Goal: Task Accomplishment & Management: Manage account settings

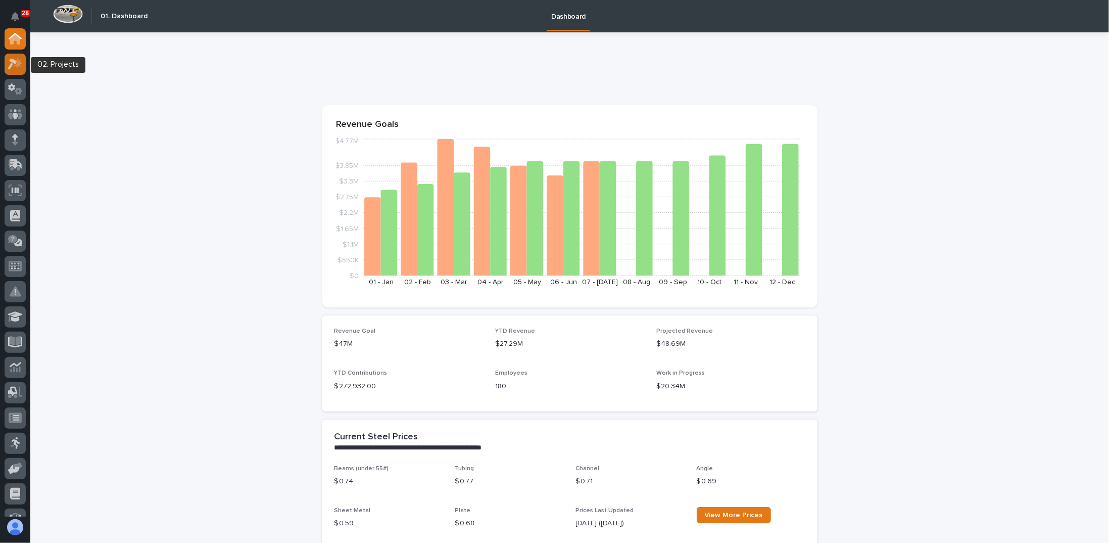
click at [18, 63] on icon at bounding box center [18, 63] width 9 height 10
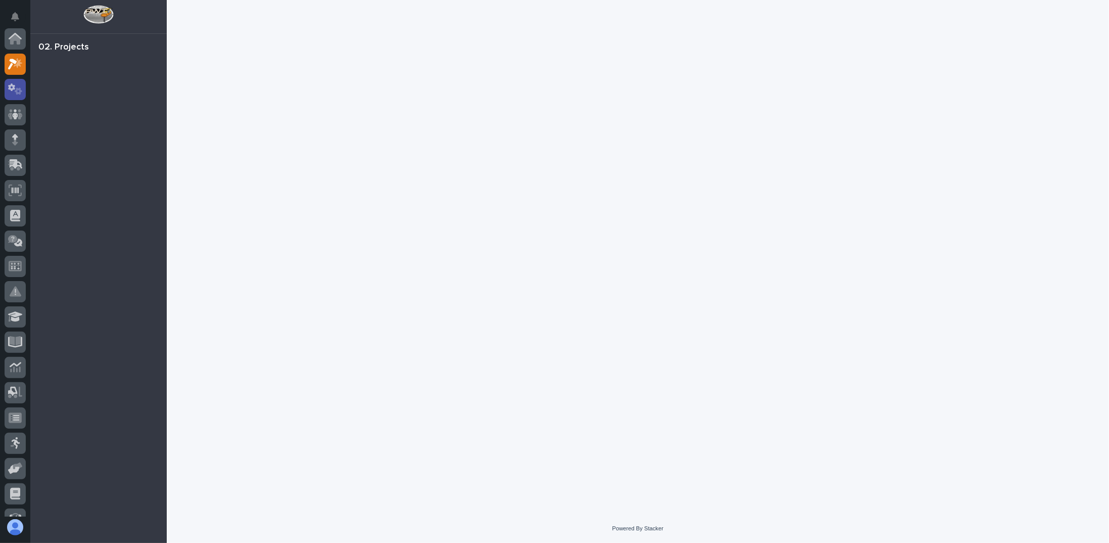
scroll to position [25, 0]
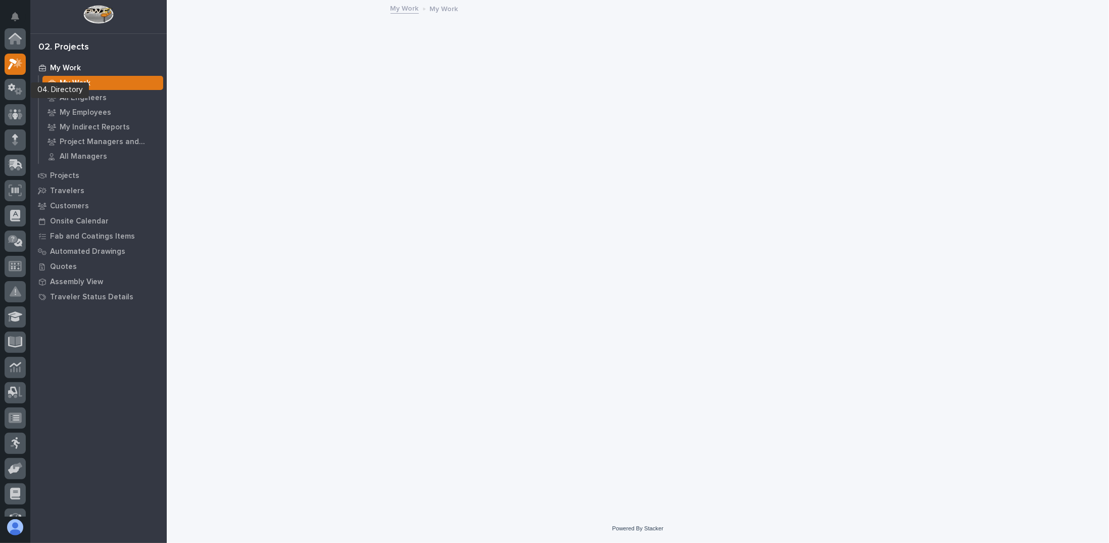
scroll to position [25, 0]
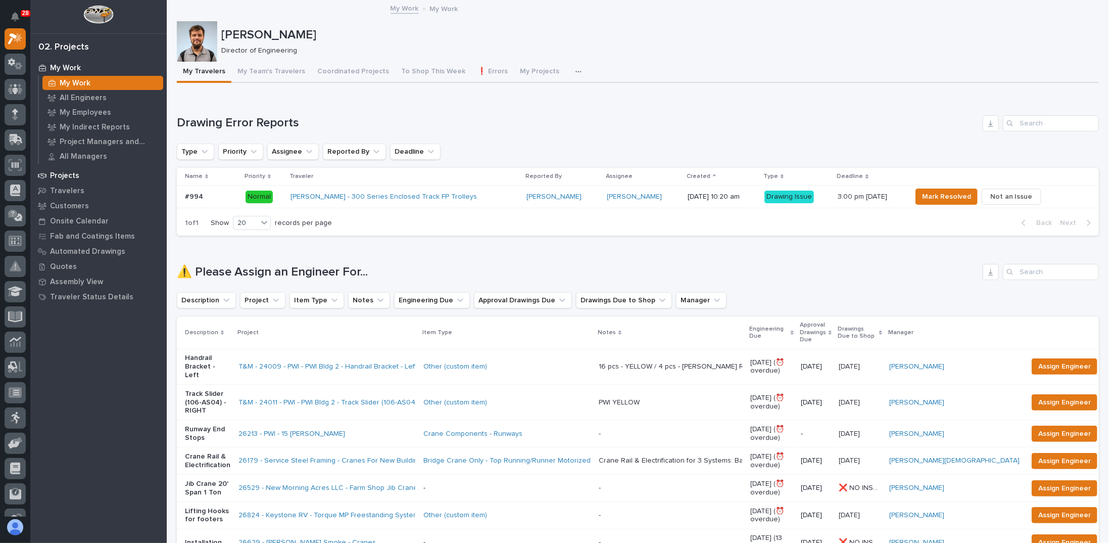
click at [67, 176] on p "Projects" at bounding box center [64, 175] width 29 height 9
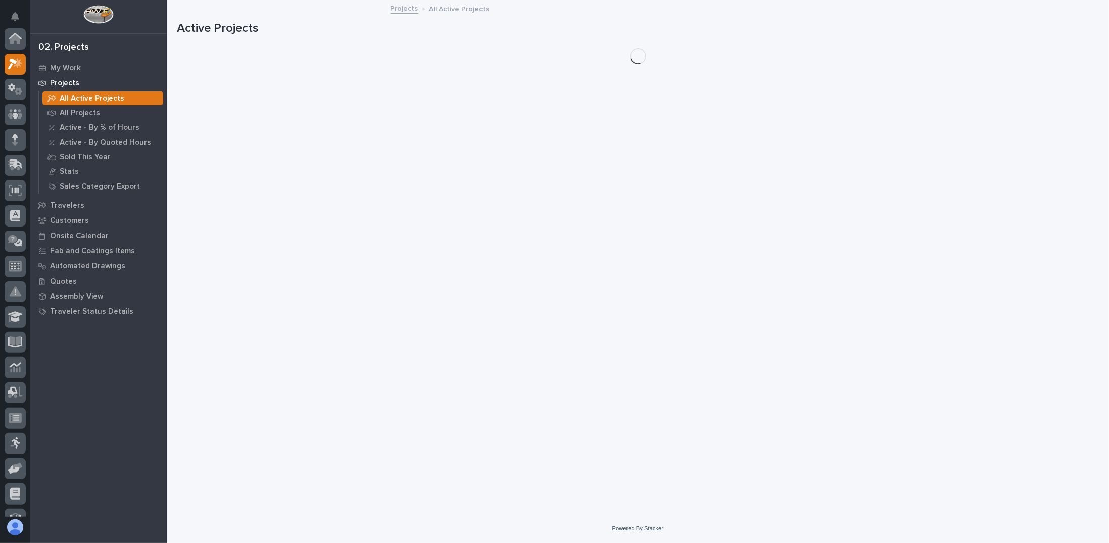
scroll to position [25, 0]
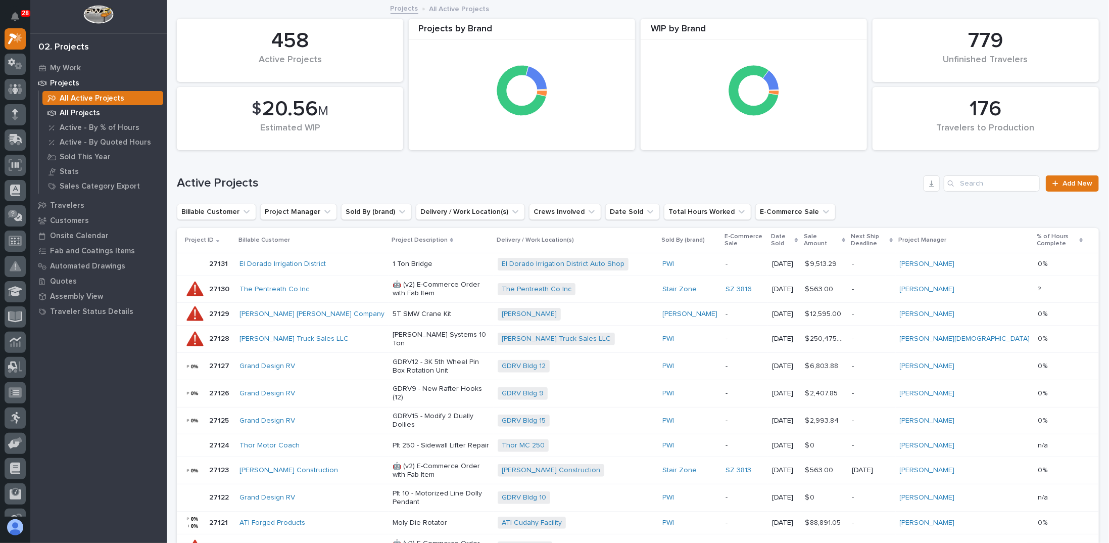
click at [94, 113] on p "All Projects" at bounding box center [80, 113] width 40 height 9
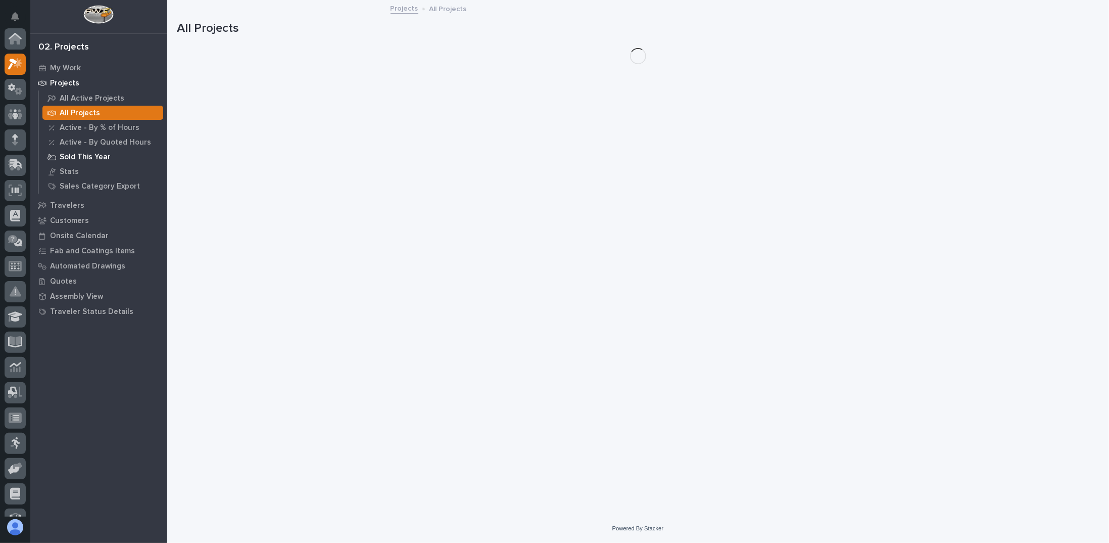
scroll to position [25, 0]
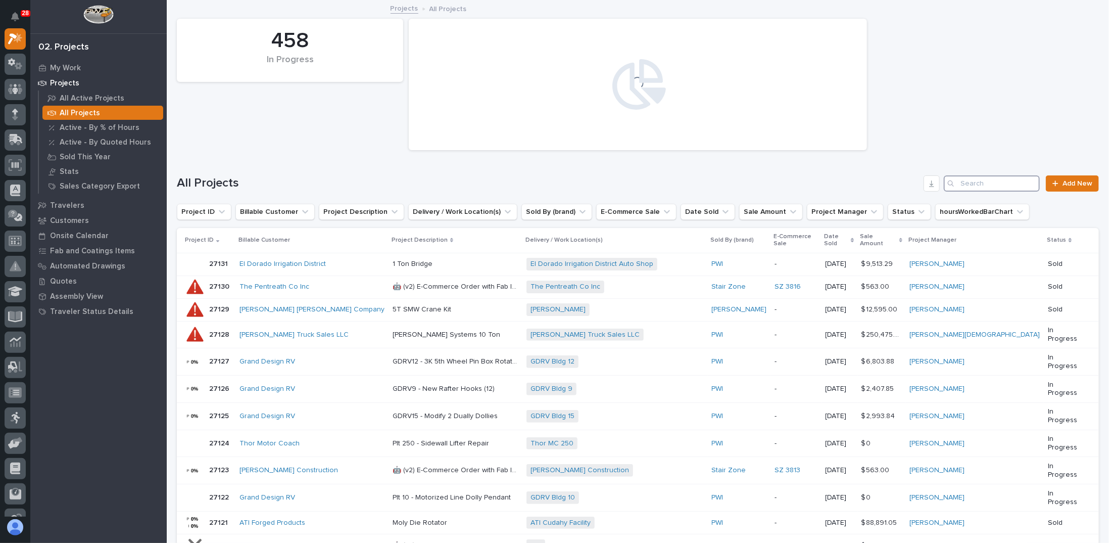
click at [976, 182] on input "Search" at bounding box center [992, 183] width 96 height 16
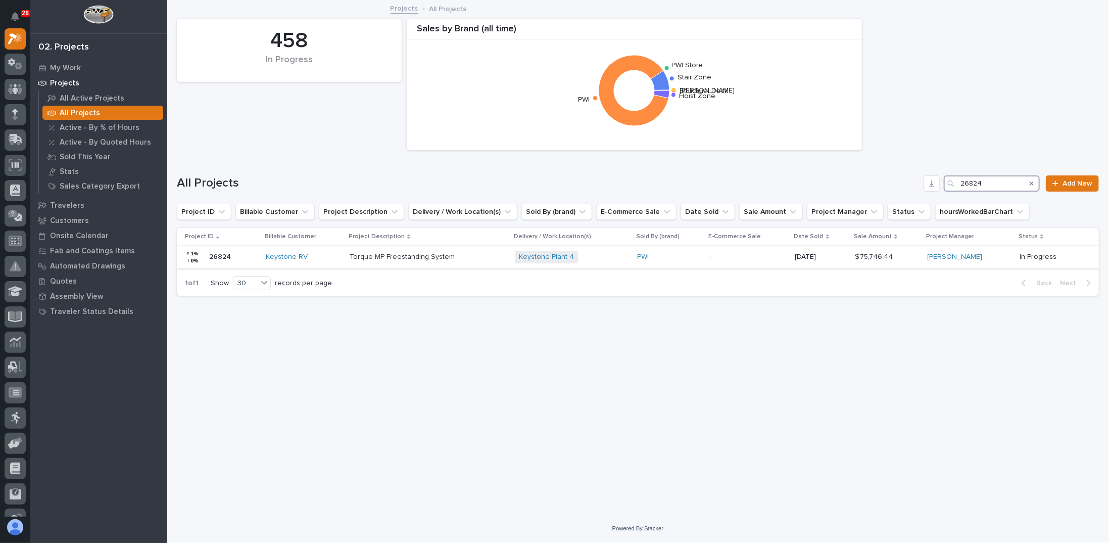
type input "26824"
click at [463, 255] on p at bounding box center [428, 257] width 157 height 9
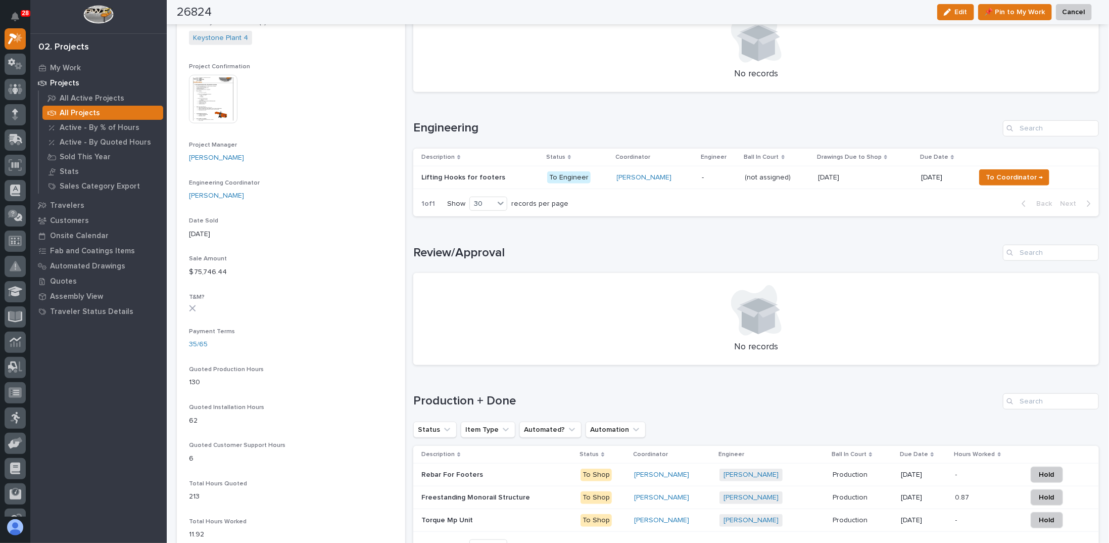
scroll to position [404, 0]
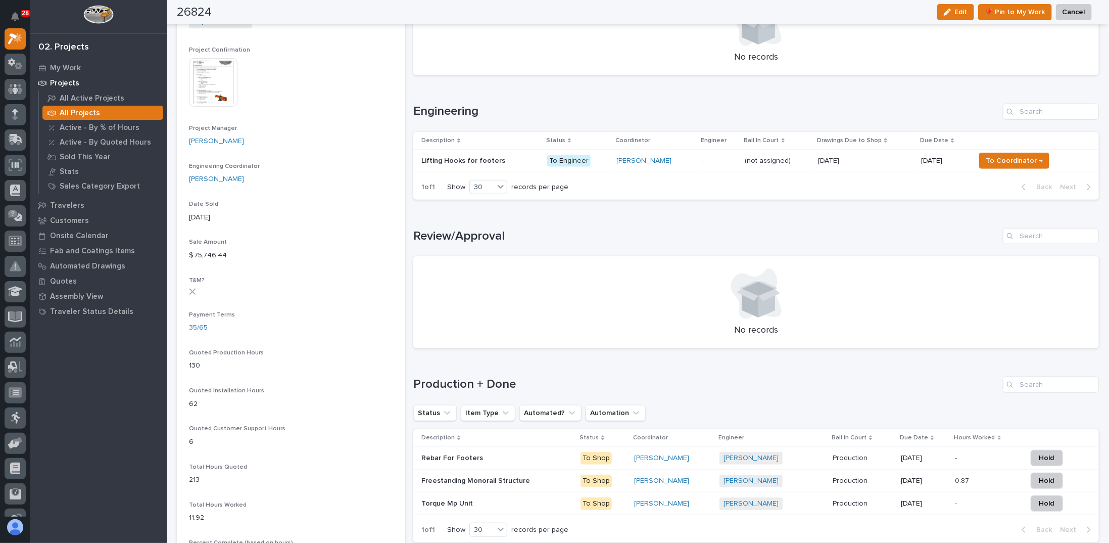
click at [713, 160] on p "-" at bounding box center [719, 161] width 35 height 9
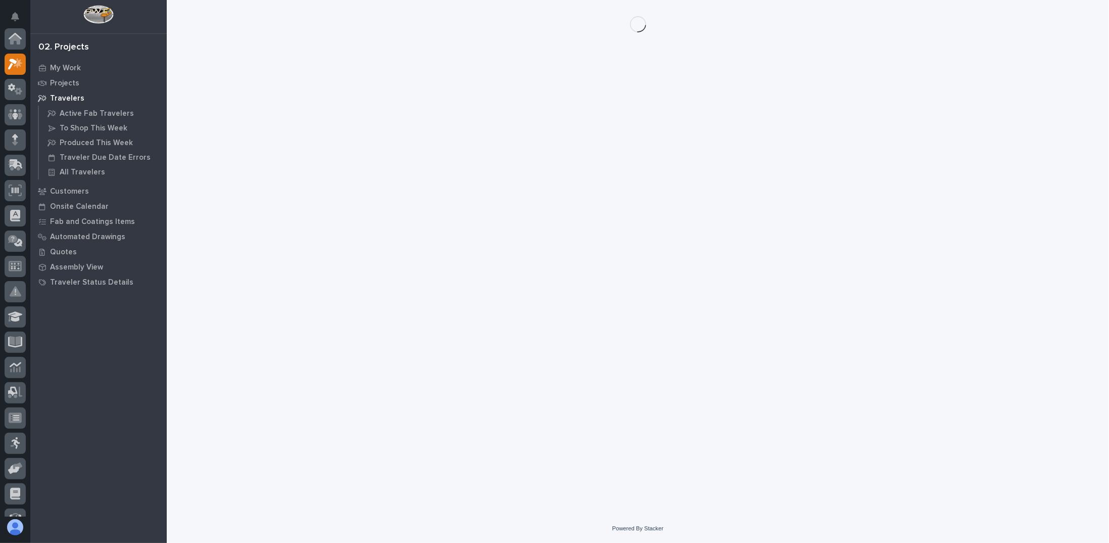
scroll to position [25, 0]
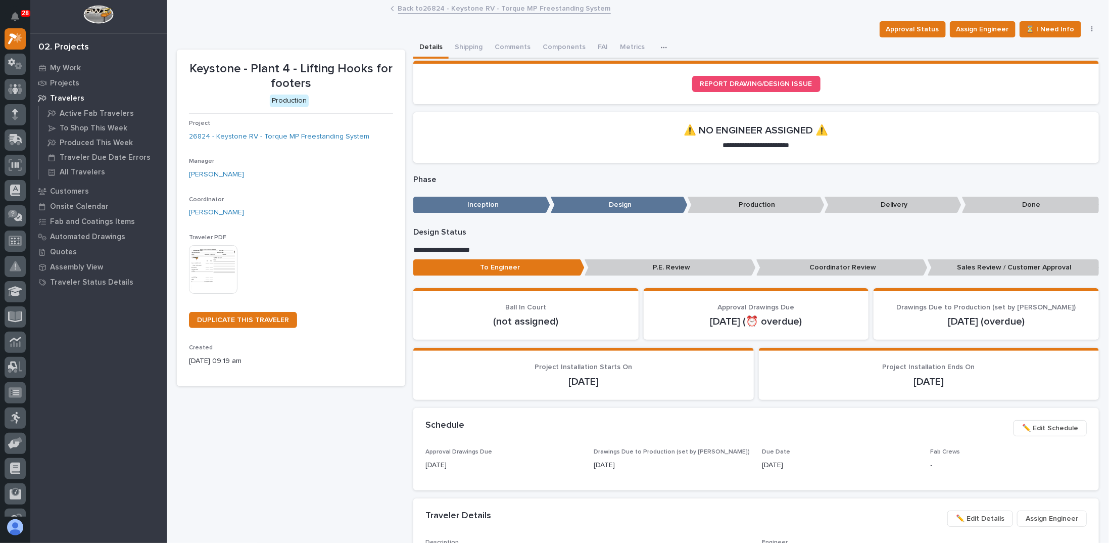
click at [320, 41] on div "**********" at bounding box center [638, 527] width 922 height 980
click at [293, 23] on div "Approval Status Assign Engineer ⏳ I Need Info To Review 👨‍🏭 → Hold Cancel Chang…" at bounding box center [638, 29] width 922 height 16
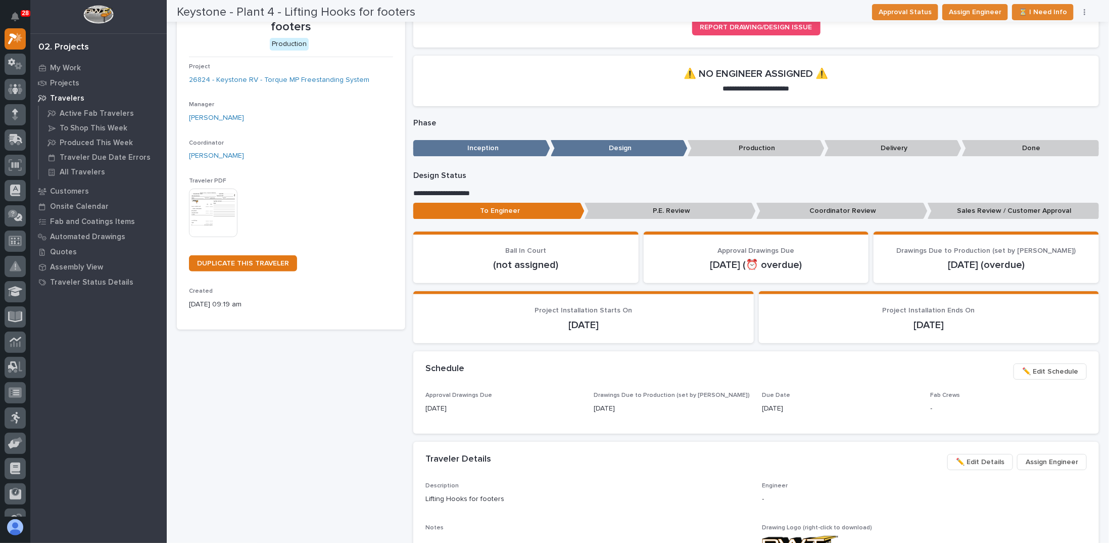
scroll to position [0, 0]
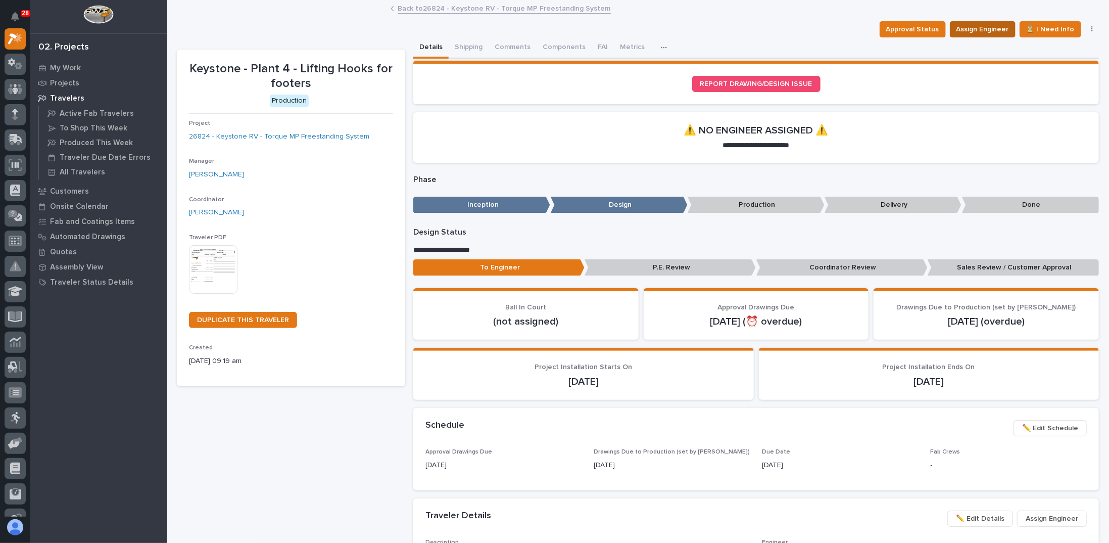
click at [978, 22] on button "Assign Engineer" at bounding box center [983, 29] width 66 height 16
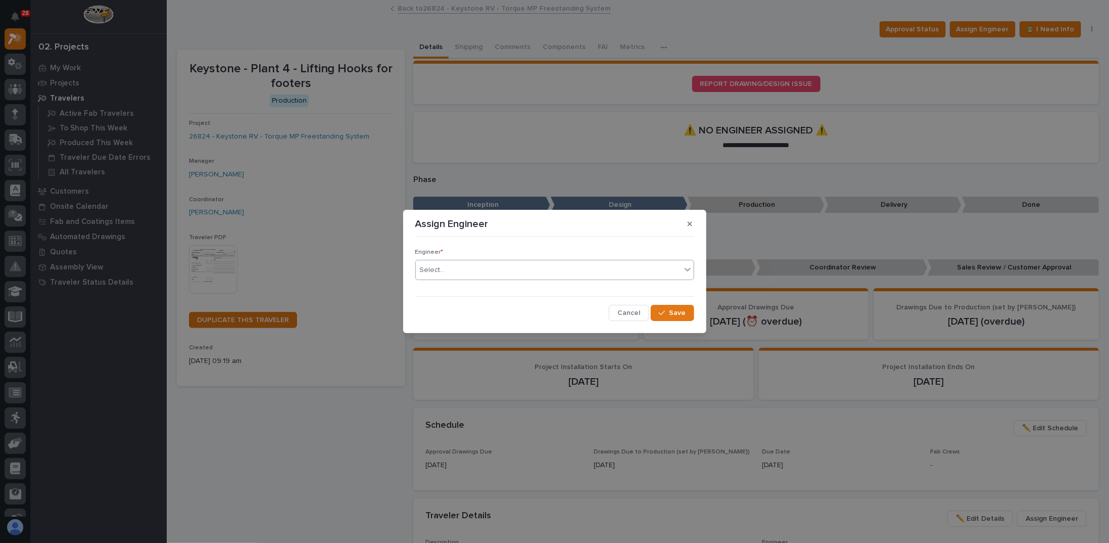
click at [497, 262] on div "Select..." at bounding box center [548, 270] width 265 height 17
type input "********"
click at [501, 287] on div "[PERSON_NAME]" at bounding box center [555, 289] width 278 height 18
click at [682, 312] on span "Save" at bounding box center [678, 312] width 17 height 9
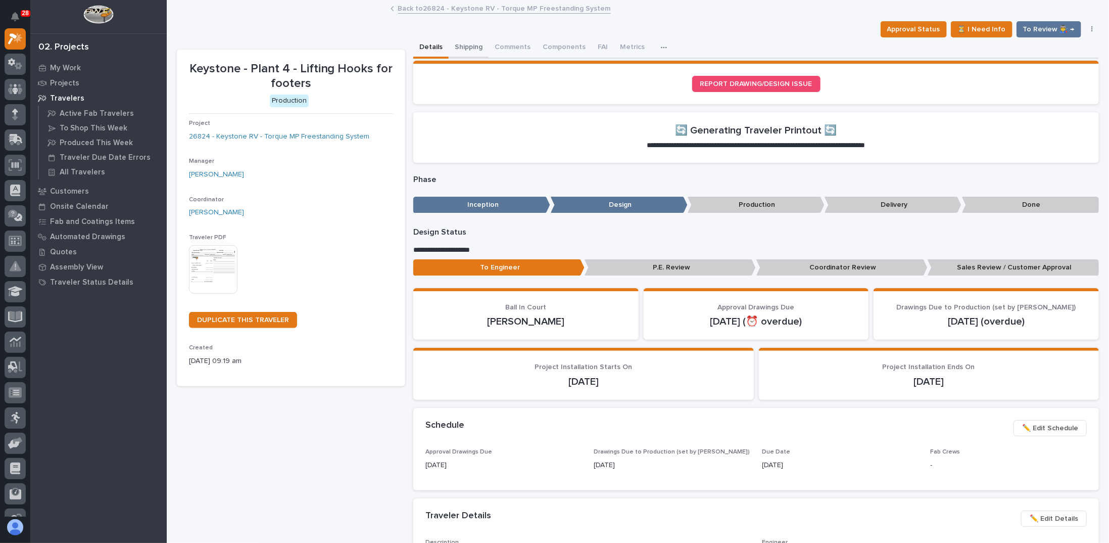
click at [469, 44] on button "Shipping" at bounding box center [469, 47] width 40 height 21
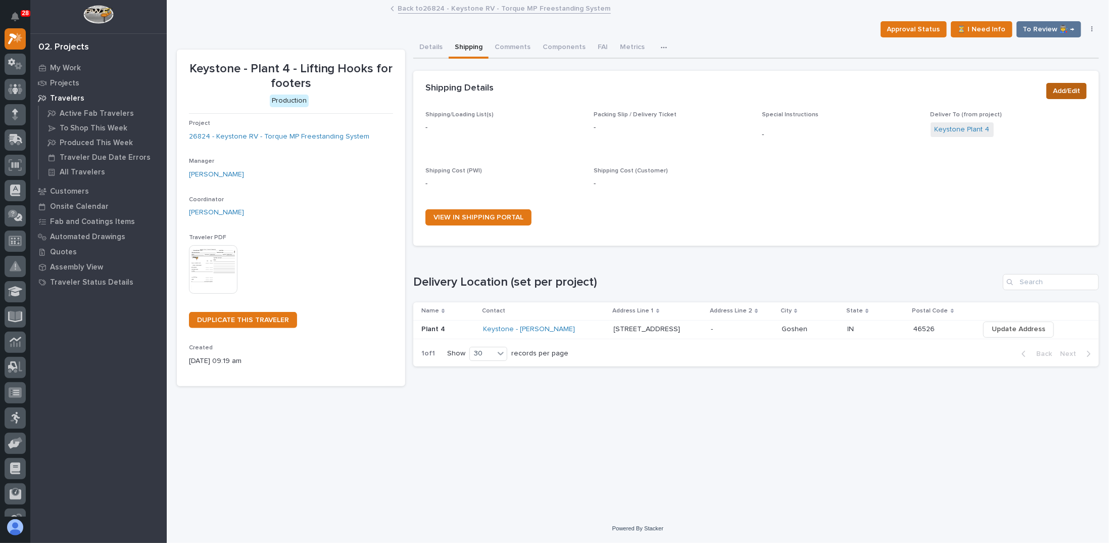
click at [1049, 95] on button "Add/Edit" at bounding box center [1066, 91] width 40 height 16
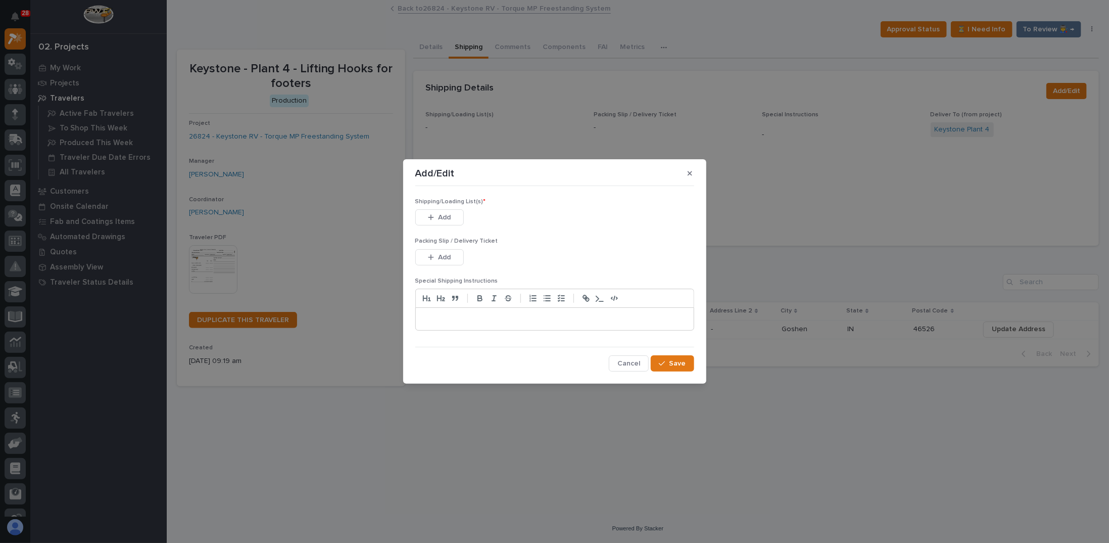
click at [449, 212] on button "Add" at bounding box center [439, 217] width 49 height 16
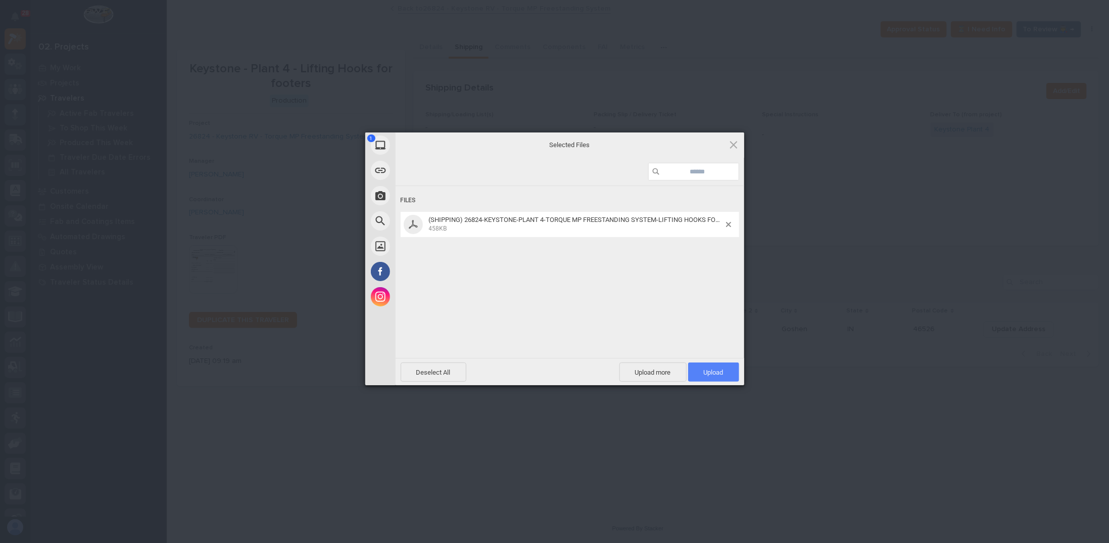
click at [706, 372] on span "Upload 1" at bounding box center [714, 372] width 20 height 8
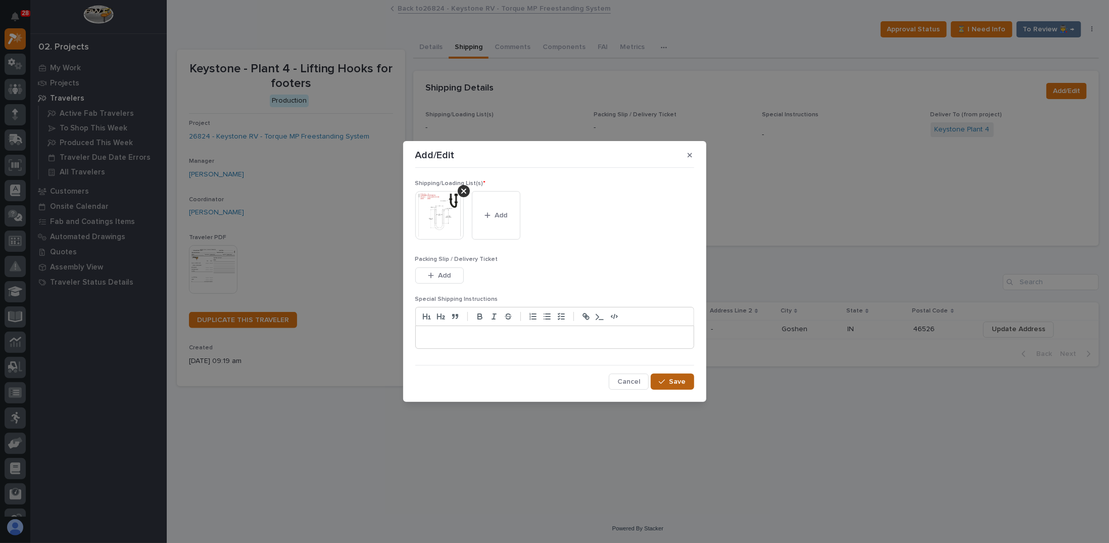
click at [672, 384] on span "Save" at bounding box center [678, 381] width 17 height 9
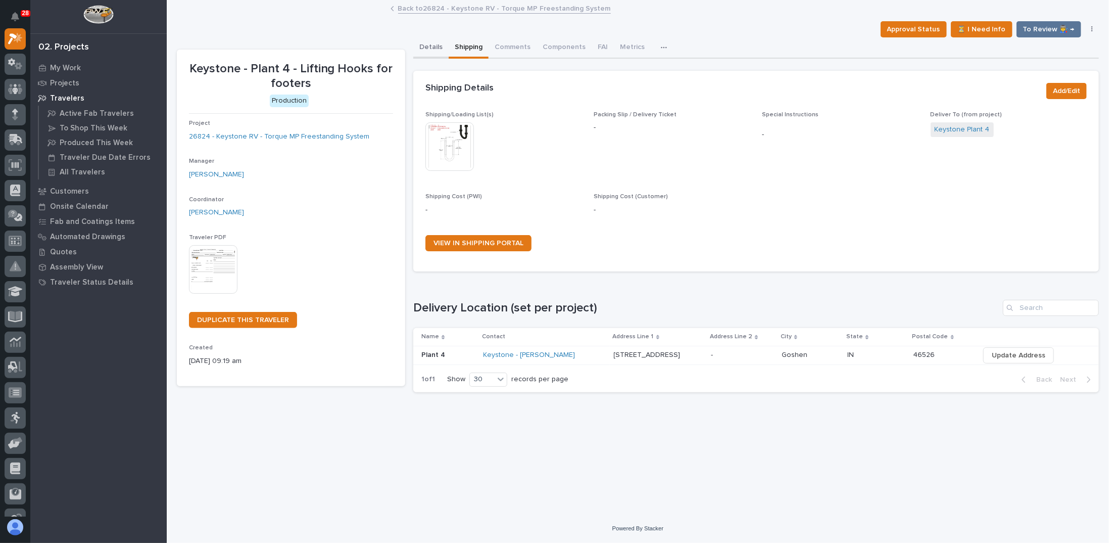
click at [424, 48] on button "Details" at bounding box center [430, 47] width 35 height 21
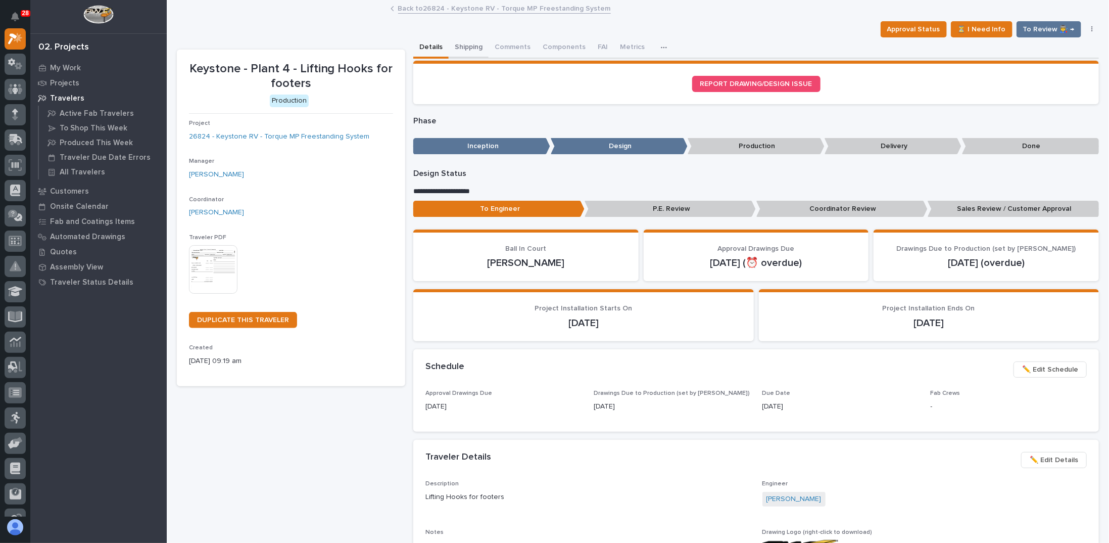
click at [462, 47] on button "Shipping" at bounding box center [469, 47] width 40 height 21
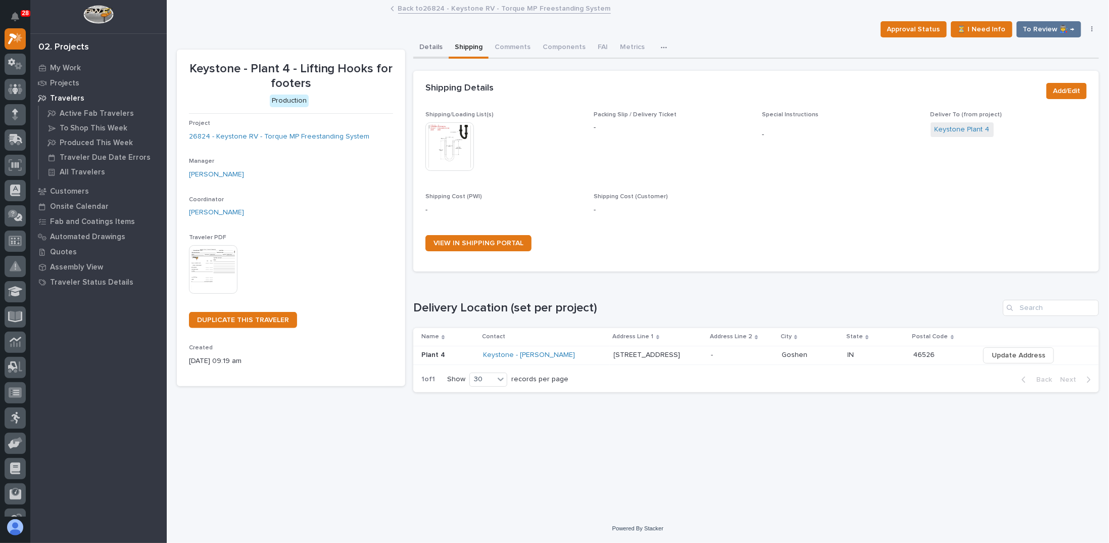
click at [430, 45] on button "Details" at bounding box center [430, 47] width 35 height 21
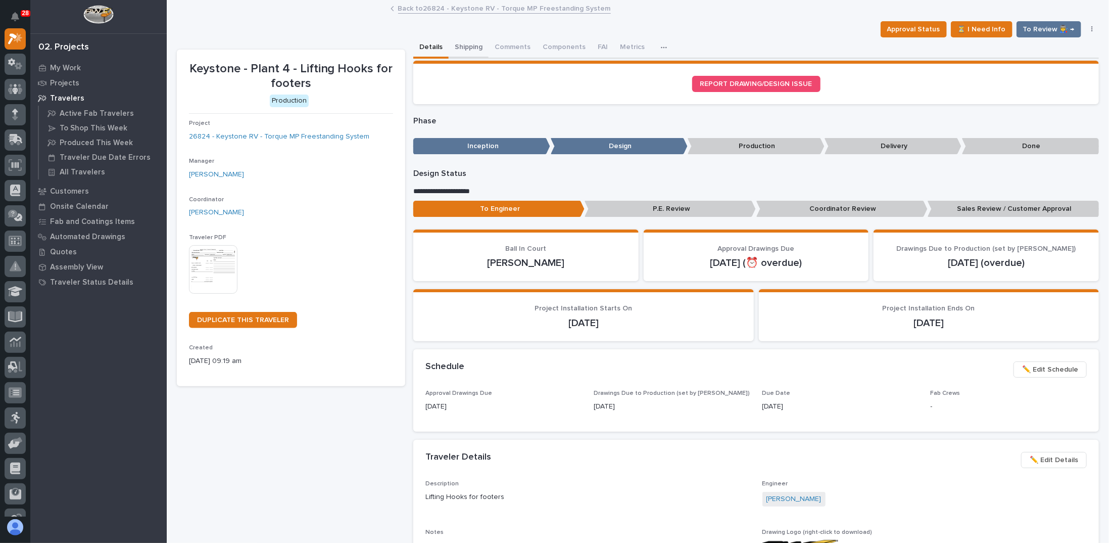
click at [464, 46] on button "Shipping" at bounding box center [469, 47] width 40 height 21
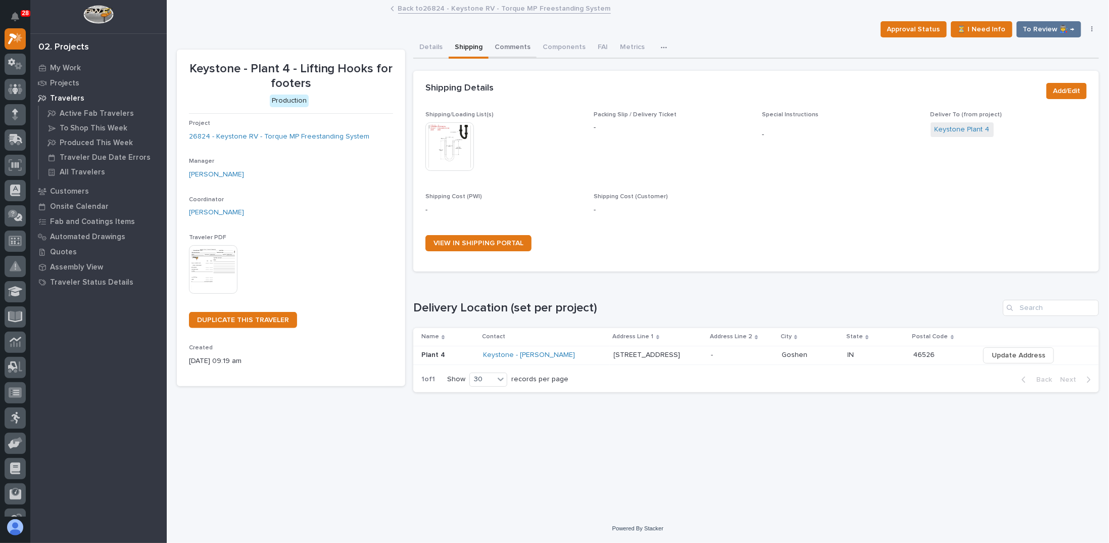
click at [507, 48] on button "Comments" at bounding box center [513, 47] width 48 height 21
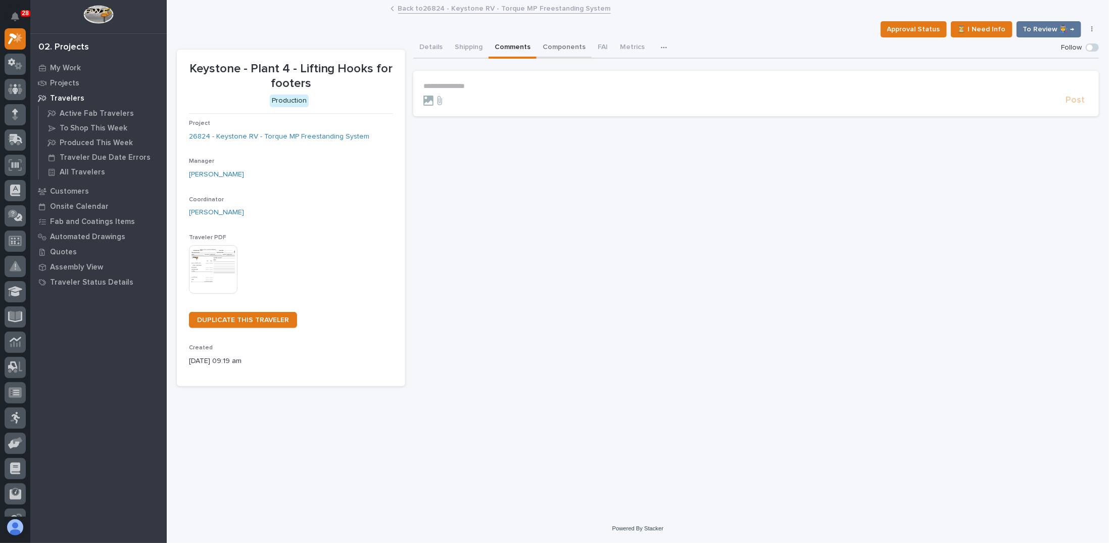
click at [551, 46] on button "Components" at bounding box center [564, 47] width 55 height 21
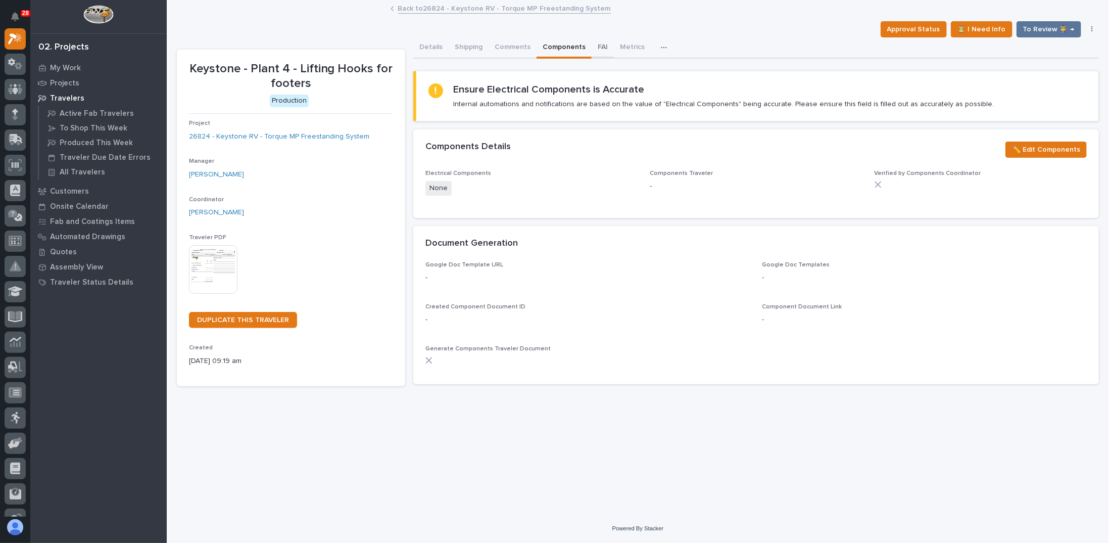
click at [599, 46] on button "FAI" at bounding box center [603, 47] width 22 height 21
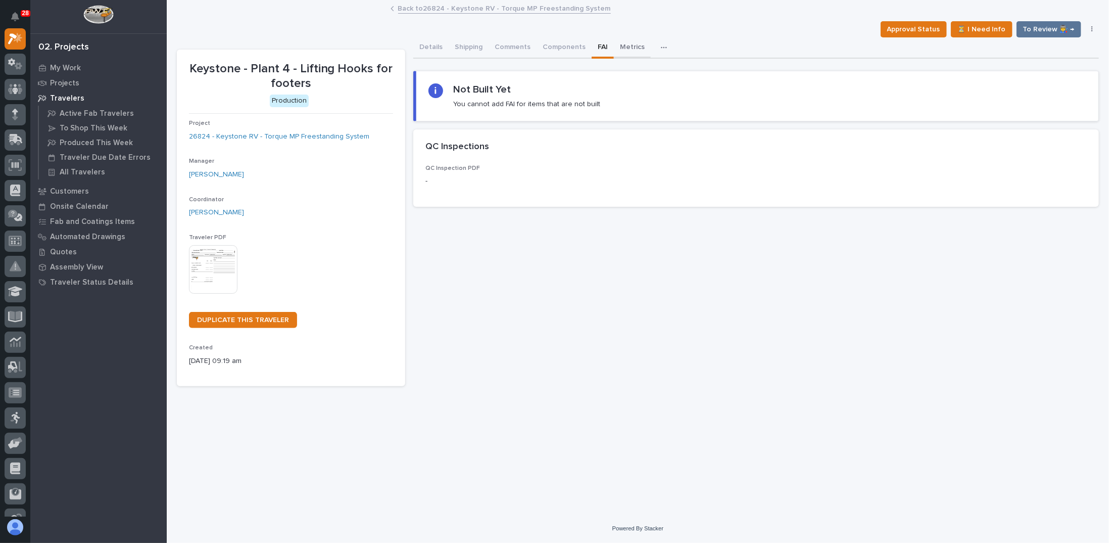
click at [624, 46] on button "Metrics" at bounding box center [632, 47] width 37 height 21
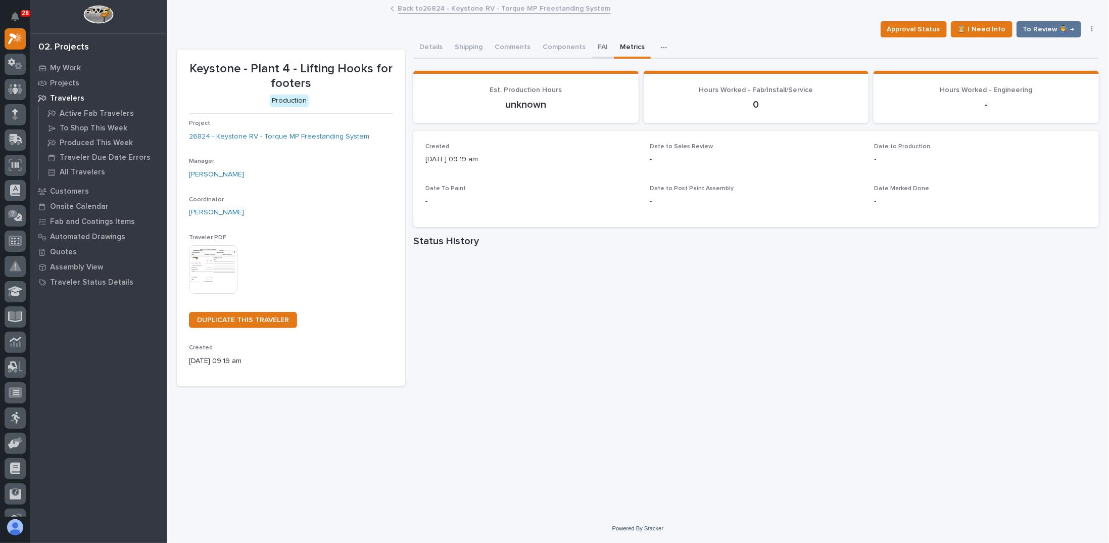
click at [594, 51] on button "FAI" at bounding box center [603, 47] width 22 height 21
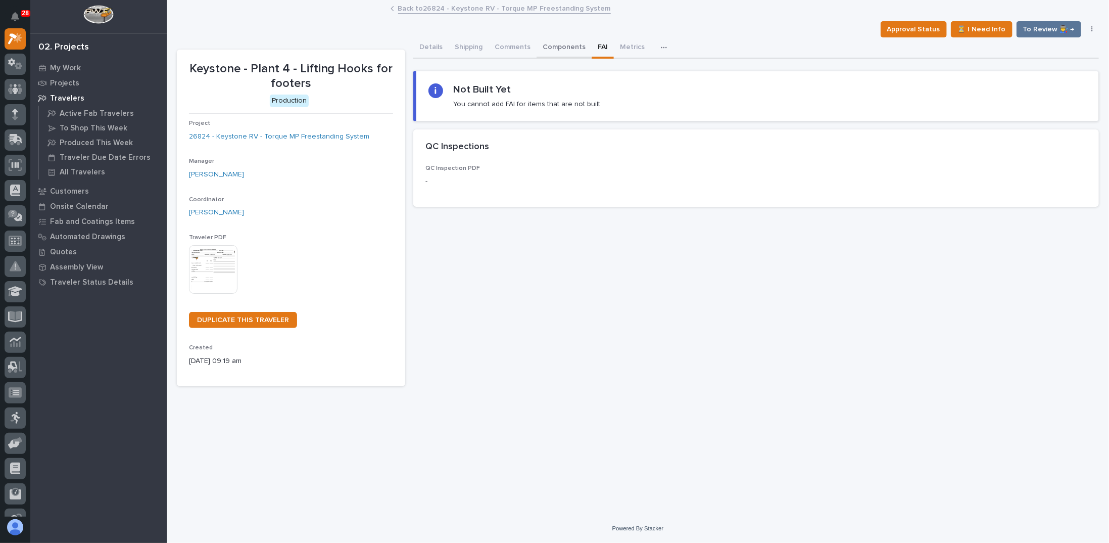
click at [564, 51] on button "Components" at bounding box center [564, 47] width 55 height 21
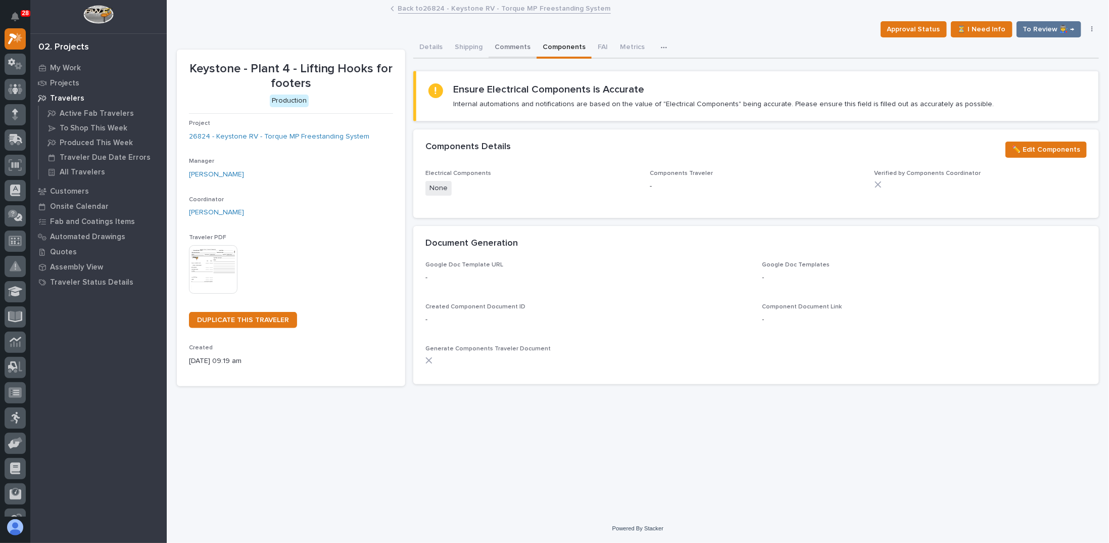
click at [526, 47] on button "Comments" at bounding box center [513, 47] width 48 height 21
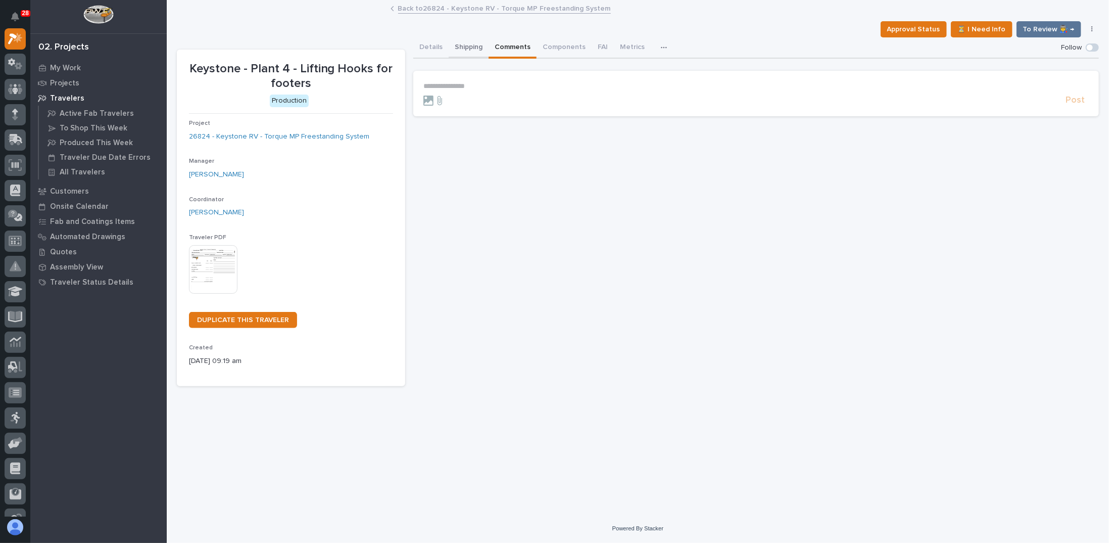
click at [486, 50] on button "Shipping" at bounding box center [469, 47] width 40 height 21
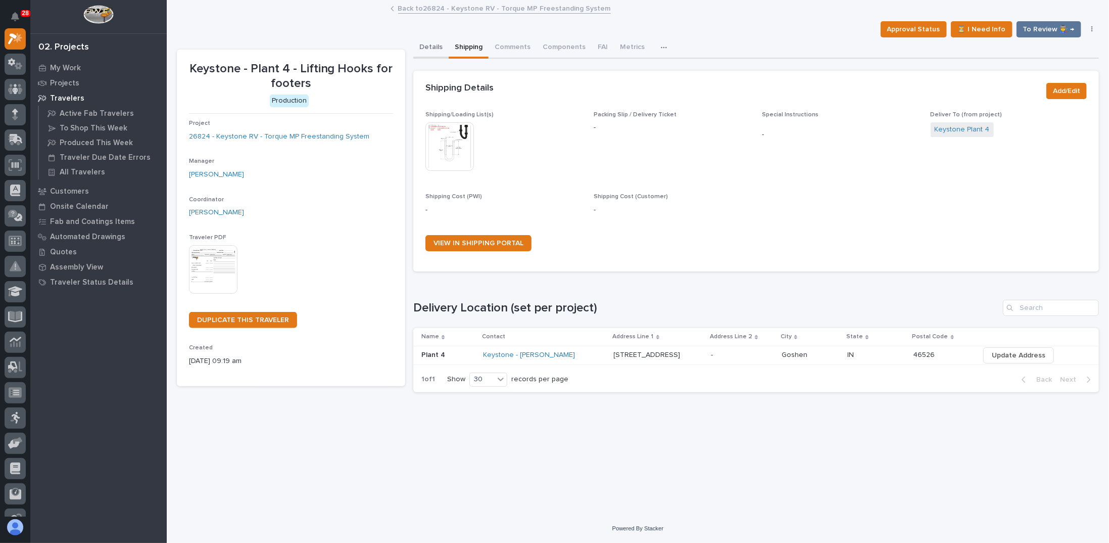
click at [433, 48] on button "Details" at bounding box center [430, 47] width 35 height 21
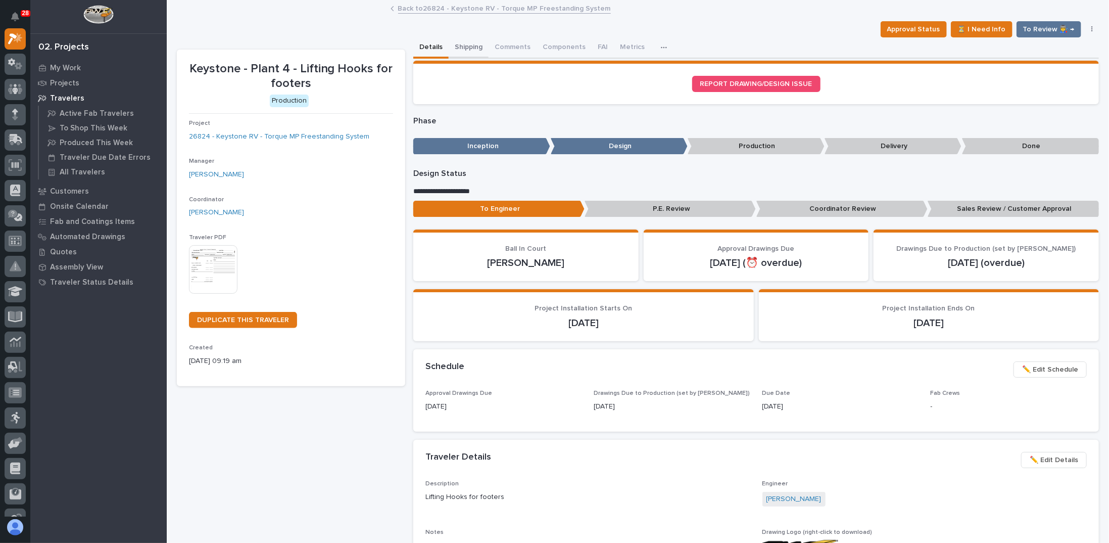
click at [463, 47] on button "Shipping" at bounding box center [469, 47] width 40 height 21
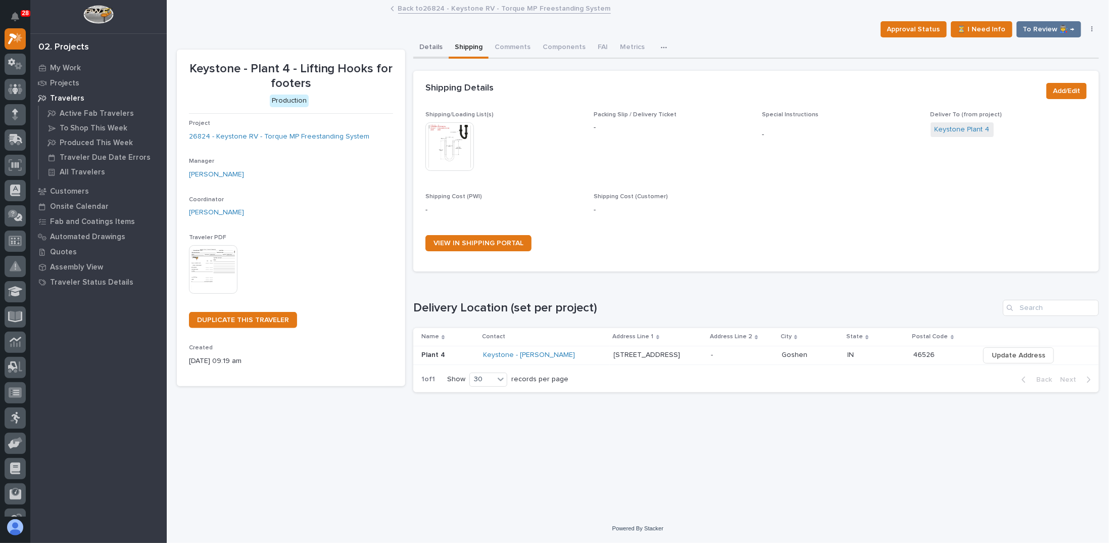
click at [437, 46] on button "Details" at bounding box center [430, 47] width 35 height 21
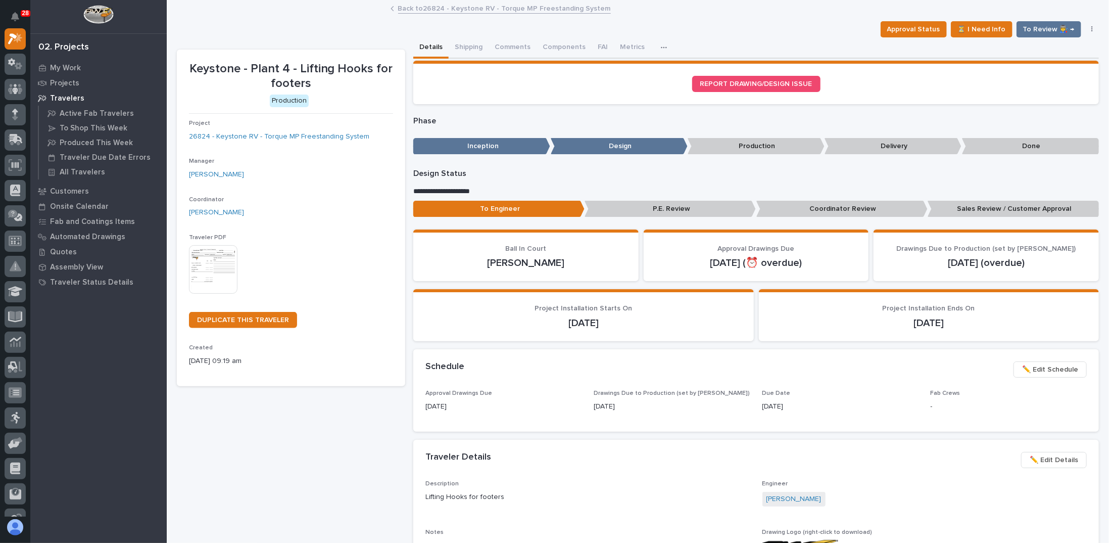
click at [1016, 207] on p "Sales Review / Customer Approval" at bounding box center [1013, 209] width 171 height 17
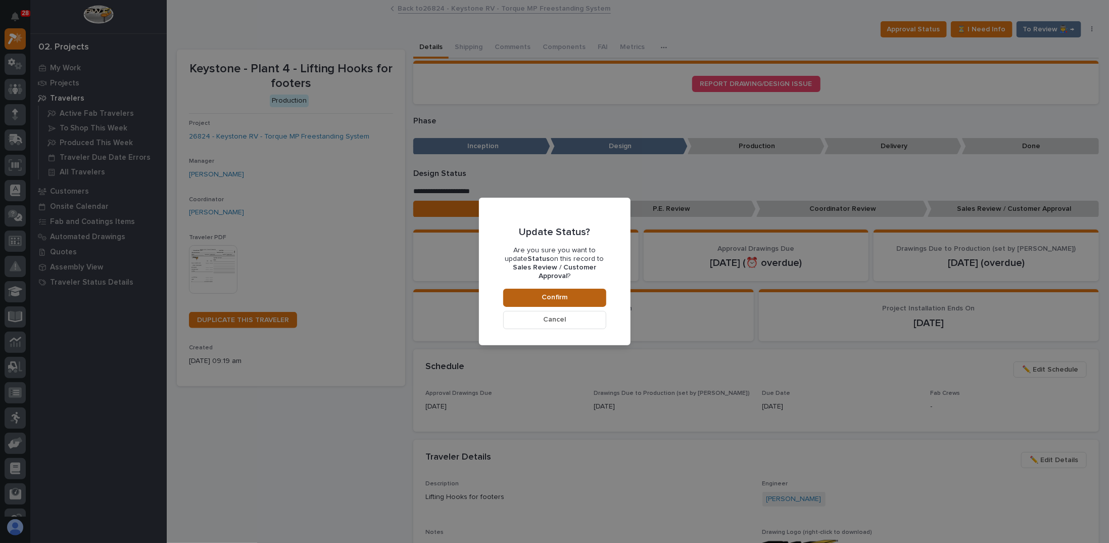
click at [560, 295] on span "Confirm" at bounding box center [555, 297] width 26 height 9
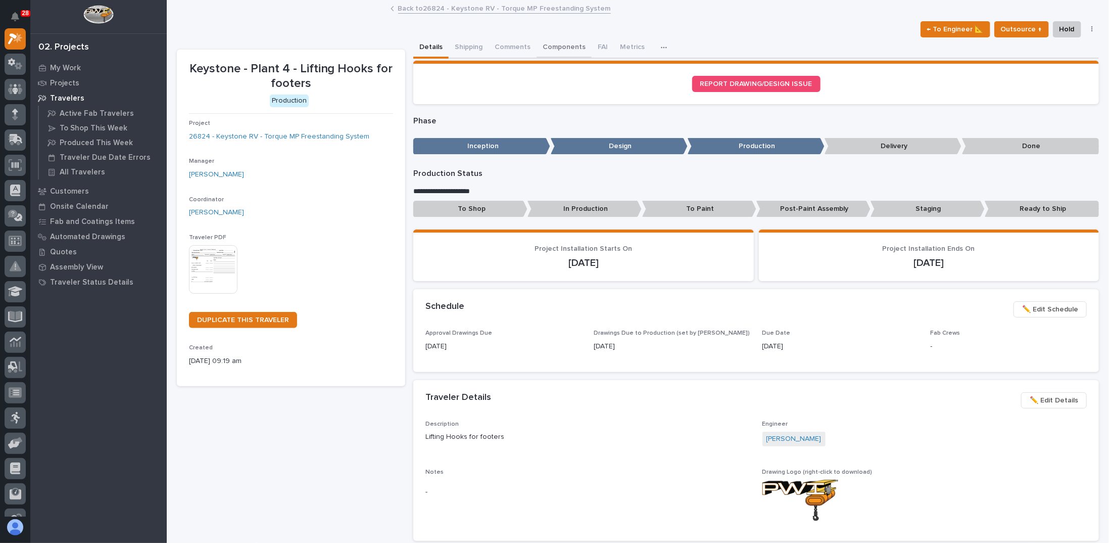
click at [551, 44] on button "Components" at bounding box center [564, 47] width 55 height 21
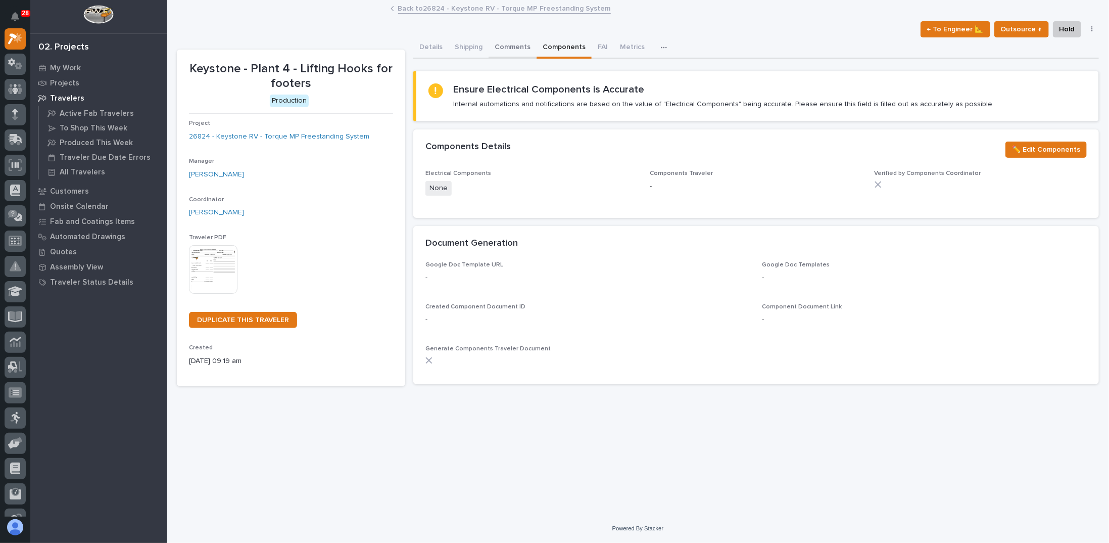
click at [514, 47] on button "Comments" at bounding box center [513, 47] width 48 height 21
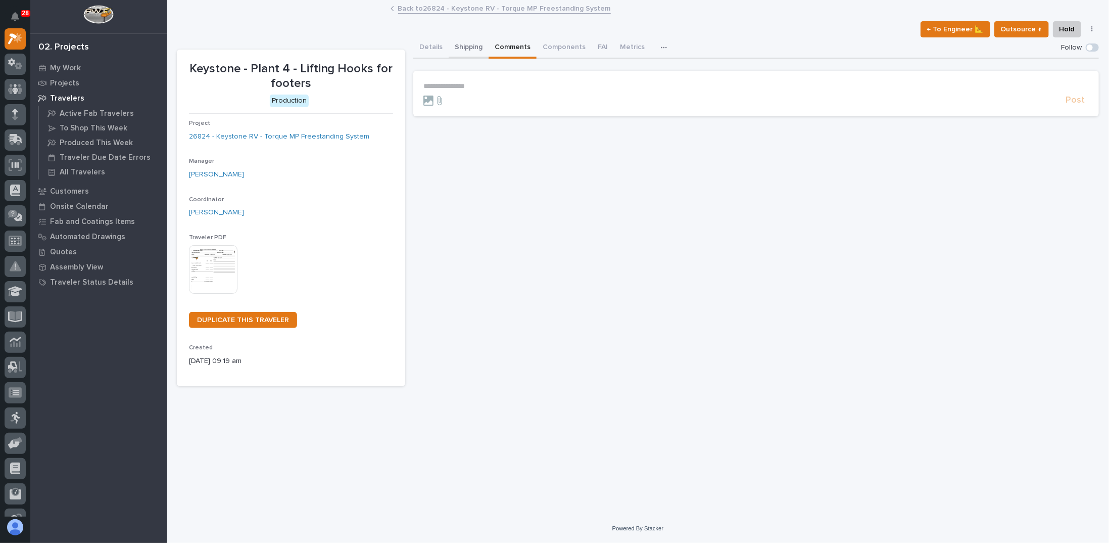
click at [467, 49] on button "Shipping" at bounding box center [469, 47] width 40 height 21
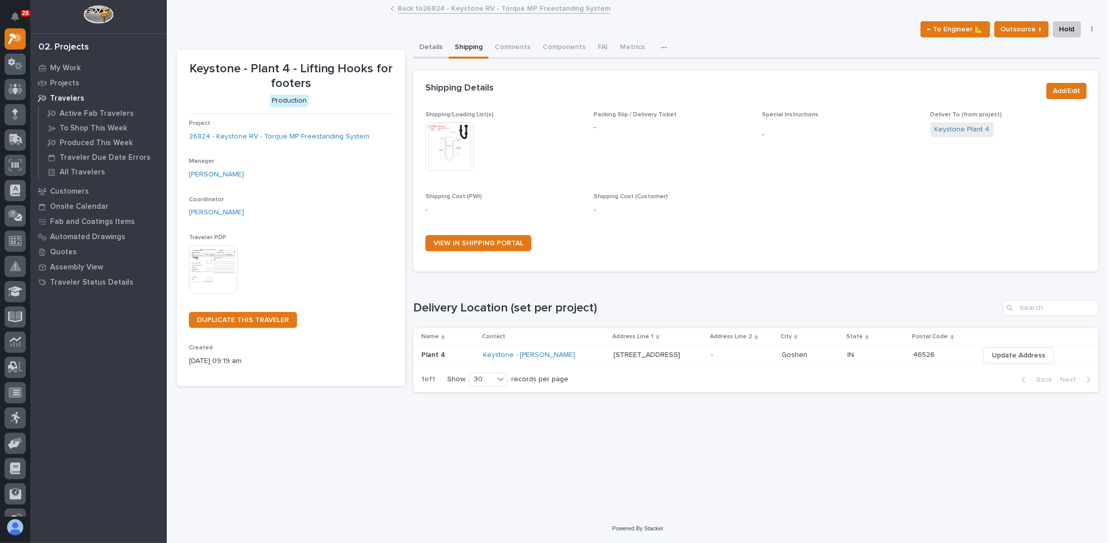
click at [432, 53] on button "Details" at bounding box center [430, 47] width 35 height 21
